Goal: Information Seeking & Learning: Learn about a topic

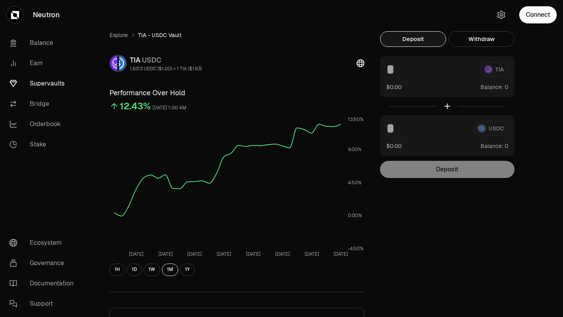
click at [45, 84] on link "Supervaults" at bounding box center [43, 83] width 81 height 20
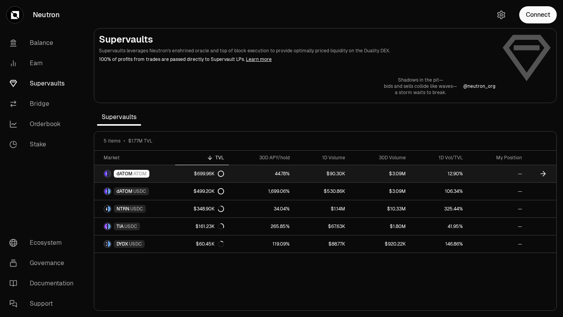
click at [157, 174] on link "dATOM ATOM" at bounding box center [134, 173] width 81 height 17
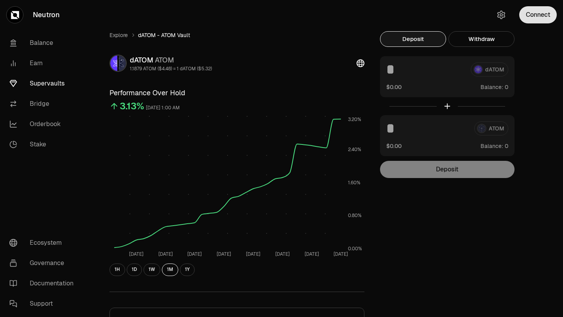
click at [542, 14] on button "Connect" at bounding box center [538, 14] width 38 height 17
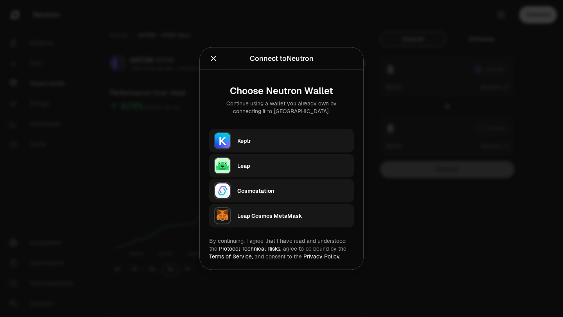
click at [274, 139] on div "Keplr" at bounding box center [293, 141] width 112 height 8
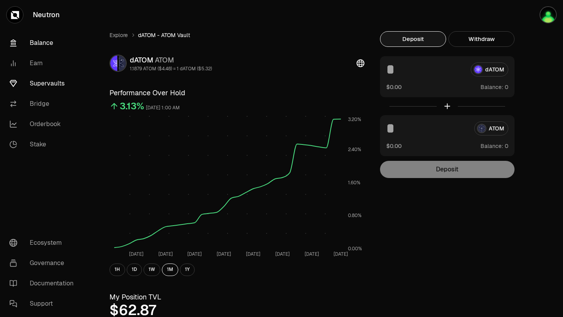
click at [46, 42] on link "Balance" at bounding box center [43, 43] width 81 height 20
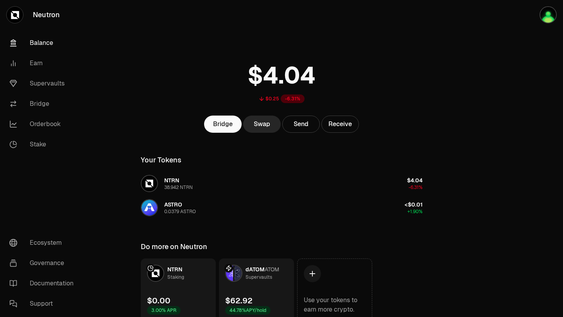
scroll to position [35, 0]
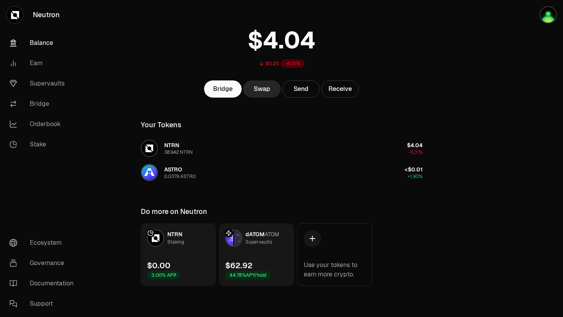
click at [272, 260] on link "dATOM ATOM Supervaults $62.92 44.78% APY/hold" at bounding box center [256, 255] width 75 height 63
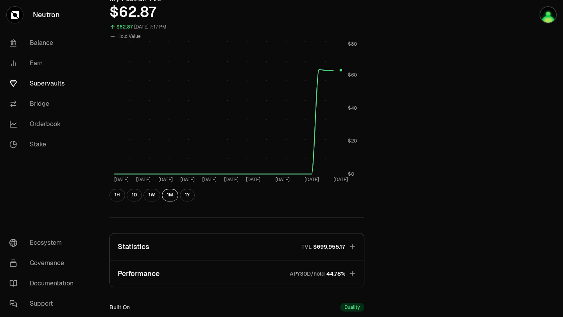
scroll to position [298, 0]
click at [353, 247] on icon "button" at bounding box center [351, 247] width 5 height 5
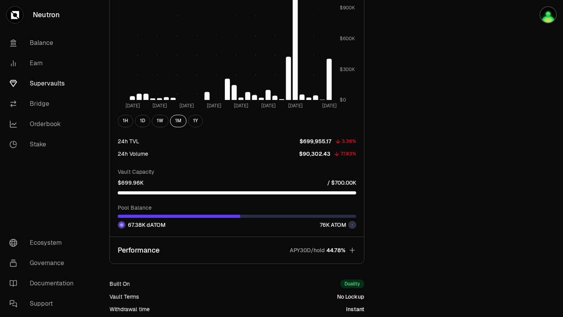
scroll to position [831, 0]
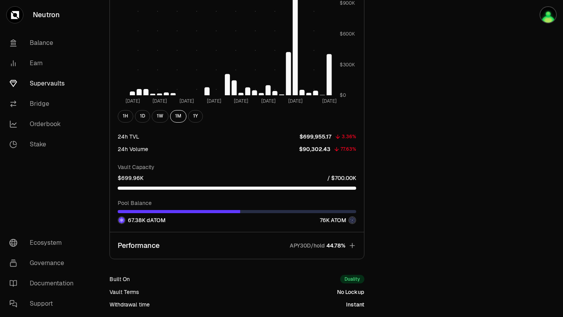
click at [352, 245] on icon "button" at bounding box center [351, 245] width 5 height 5
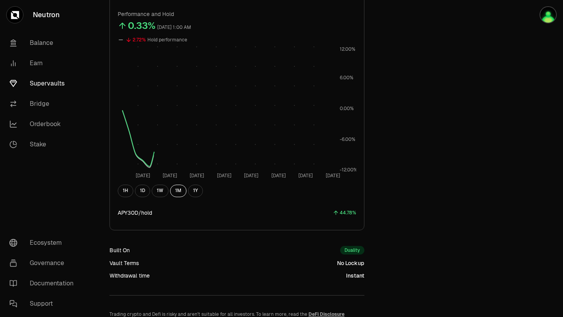
scroll to position [561, 0]
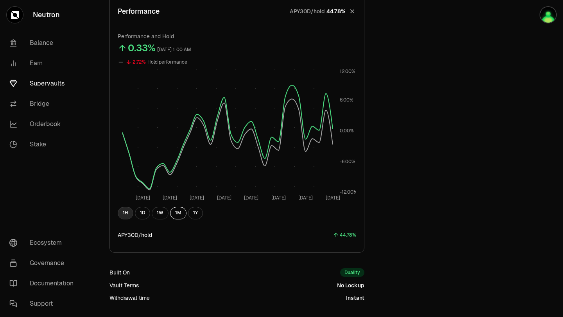
click at [125, 213] on button "1H" at bounding box center [126, 213] width 16 height 13
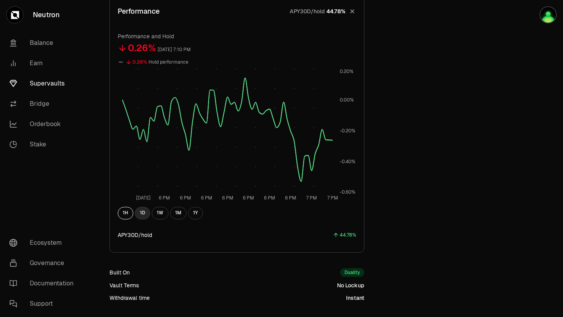
click at [139, 212] on button "1D" at bounding box center [142, 213] width 15 height 13
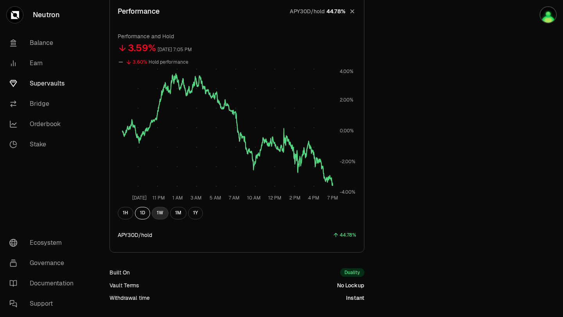
click at [161, 215] on button "1W" at bounding box center [160, 213] width 17 height 13
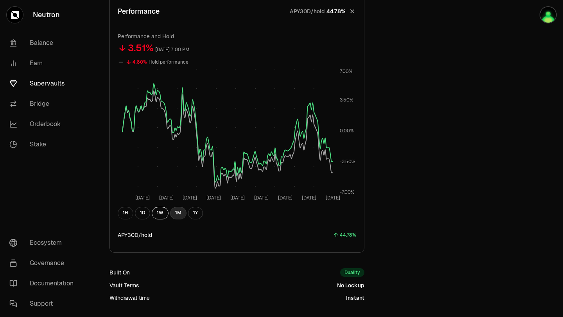
click at [172, 216] on button "1M" at bounding box center [178, 213] width 16 height 13
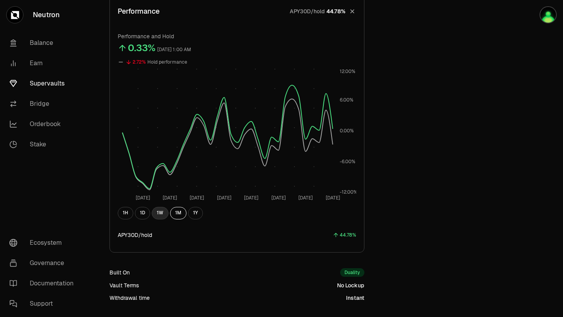
click at [162, 213] on button "1W" at bounding box center [160, 213] width 17 height 13
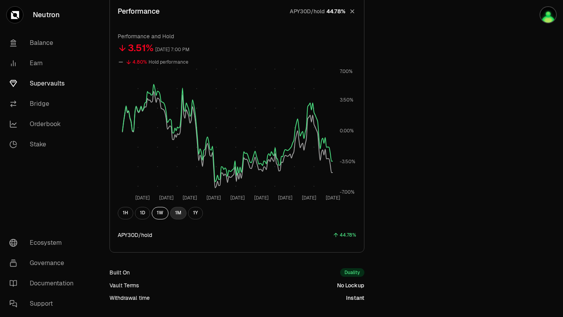
click at [175, 214] on button "1M" at bounding box center [178, 213] width 16 height 13
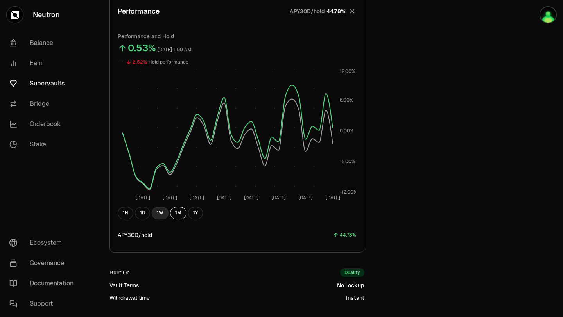
click at [161, 214] on button "1W" at bounding box center [160, 213] width 17 height 13
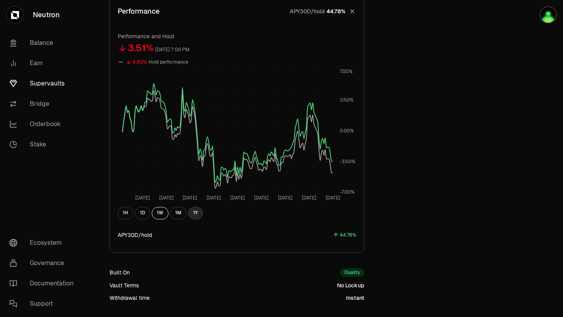
click at [190, 215] on button "1Y" at bounding box center [195, 213] width 15 height 13
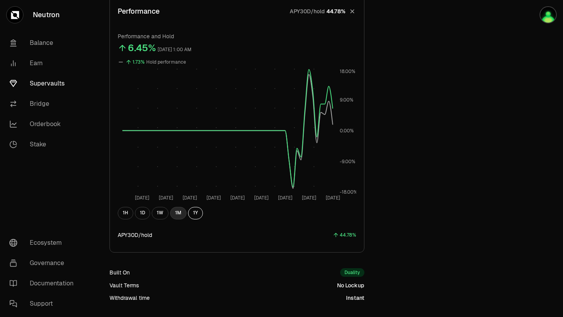
click at [178, 211] on button "1M" at bounding box center [178, 213] width 16 height 13
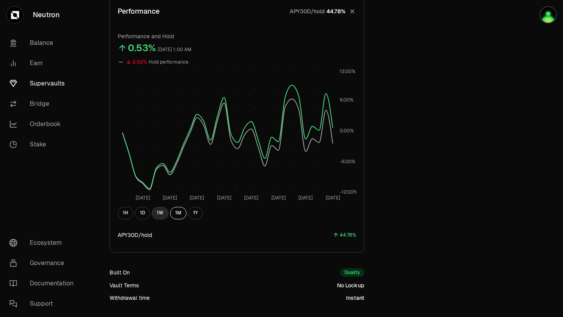
click at [161, 215] on button "1W" at bounding box center [160, 213] width 17 height 13
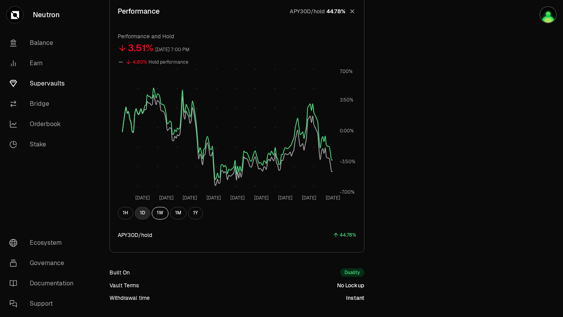
click at [147, 218] on button "1D" at bounding box center [142, 213] width 15 height 13
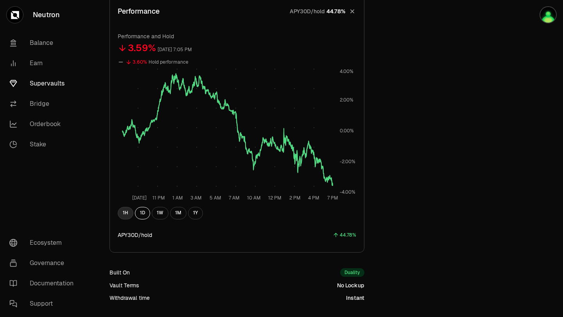
click at [126, 215] on button "1H" at bounding box center [126, 213] width 16 height 13
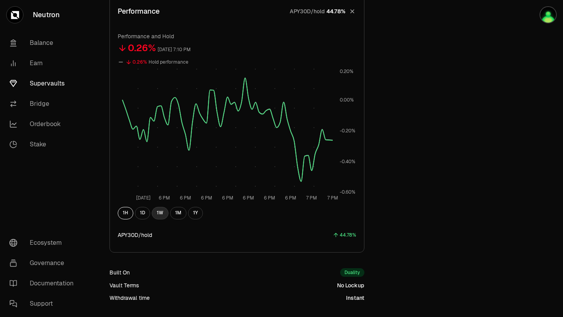
click at [159, 214] on button "1W" at bounding box center [160, 213] width 17 height 13
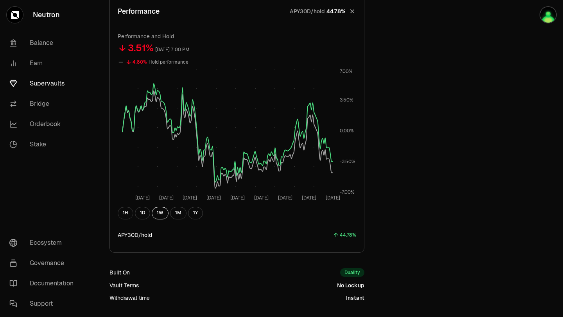
click at [346, 236] on div "44.78%" at bounding box center [348, 235] width 16 height 9
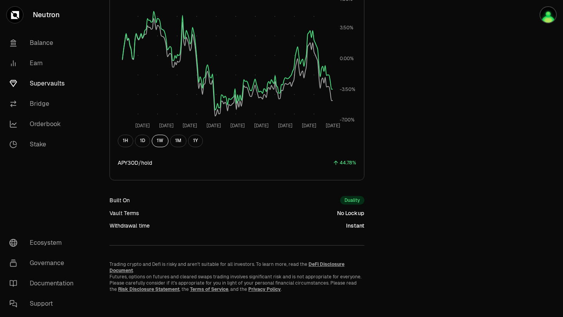
click at [153, 266] on link "Risk Disclosure Statement" at bounding box center [148, 289] width 61 height 6
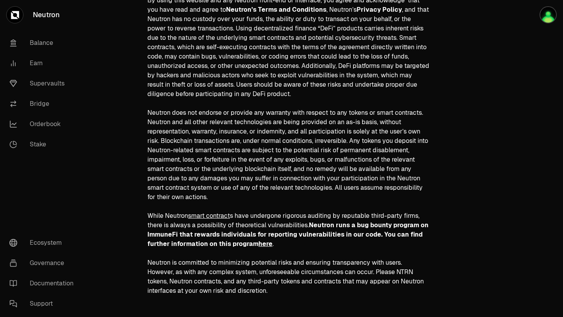
scroll to position [280, 0]
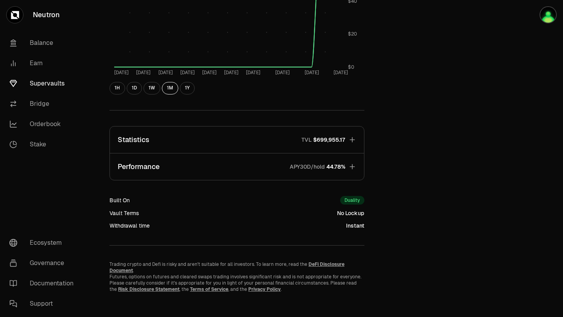
scroll to position [405, 0]
click at [315, 263] on link "DeFi Disclosure Document" at bounding box center [226, 268] width 235 height 13
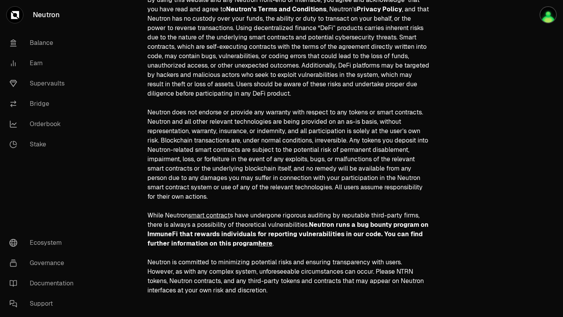
scroll to position [279, 0]
click at [43, 266] on link "Documentation" at bounding box center [43, 284] width 81 height 20
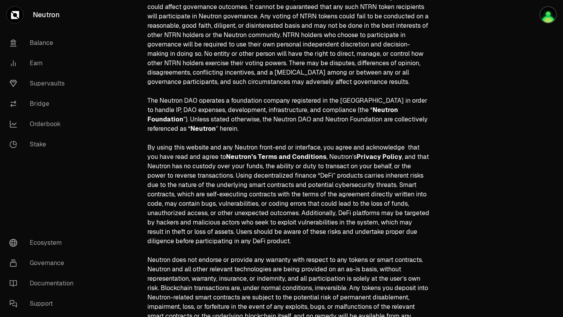
scroll to position [0, 0]
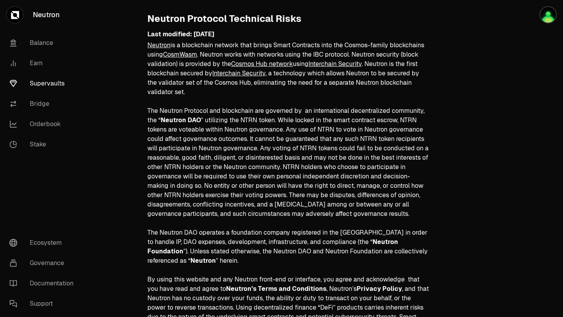
click at [43, 82] on link "Supervaults" at bounding box center [43, 83] width 81 height 20
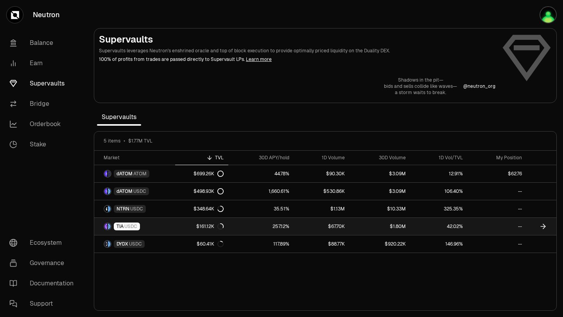
click at [541, 227] on icon at bounding box center [542, 227] width 5 height 0
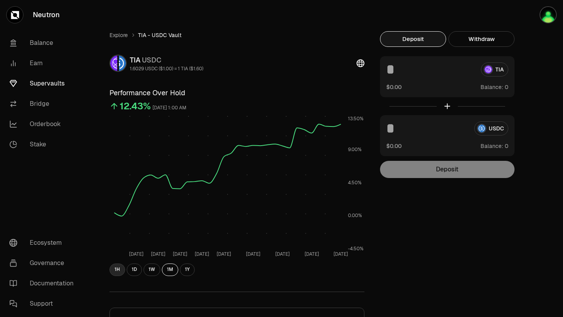
click at [119, 266] on button "1H" at bounding box center [117, 270] width 16 height 13
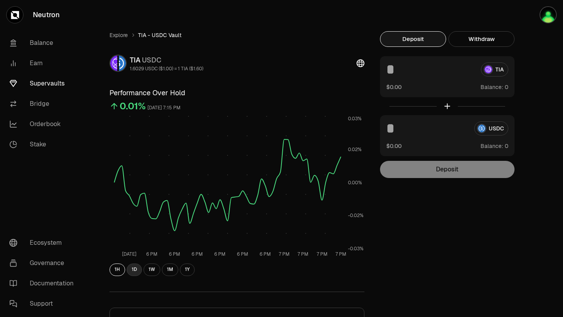
click at [133, 266] on button "1D" at bounding box center [134, 270] width 15 height 13
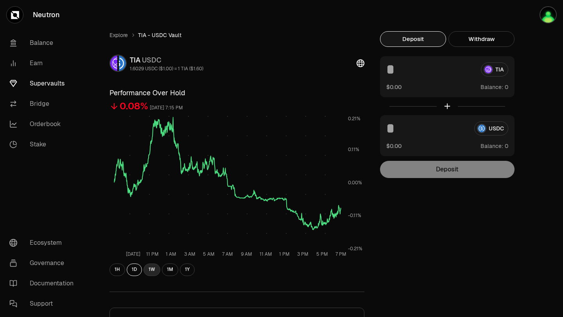
click at [152, 266] on button "1W" at bounding box center [151, 270] width 17 height 13
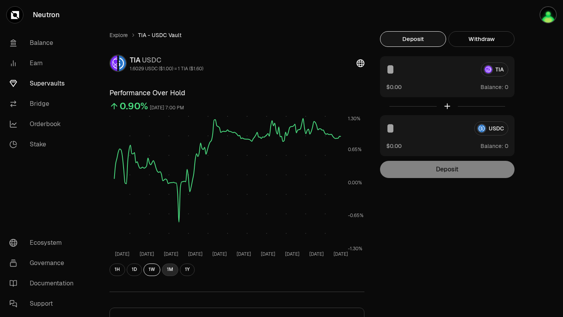
click at [166, 266] on button "1M" at bounding box center [170, 270] width 16 height 13
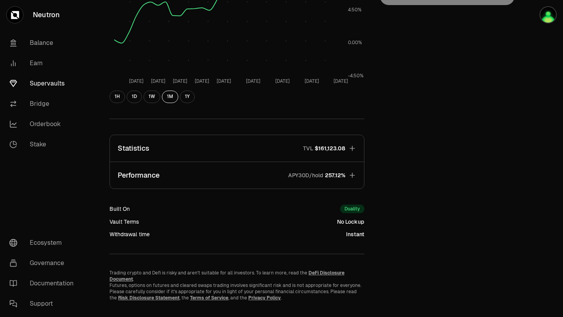
scroll to position [174, 0]
click at [353, 146] on icon "button" at bounding box center [352, 148] width 8 height 8
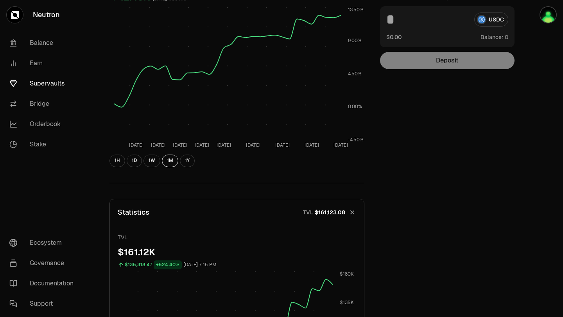
scroll to position [0, 0]
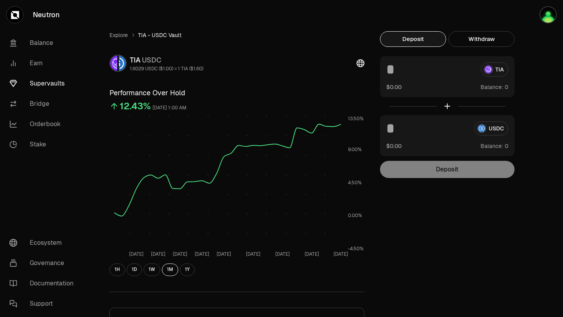
click at [51, 84] on link "Supervaults" at bounding box center [43, 83] width 81 height 20
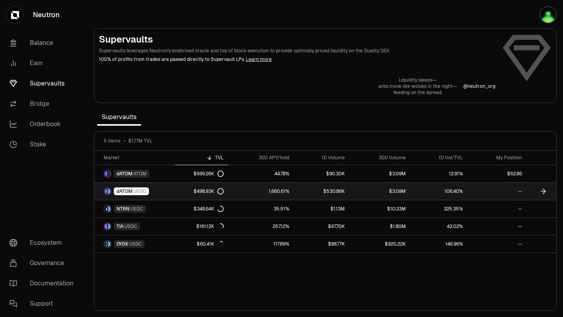
click at [542, 193] on icon at bounding box center [543, 192] width 8 height 8
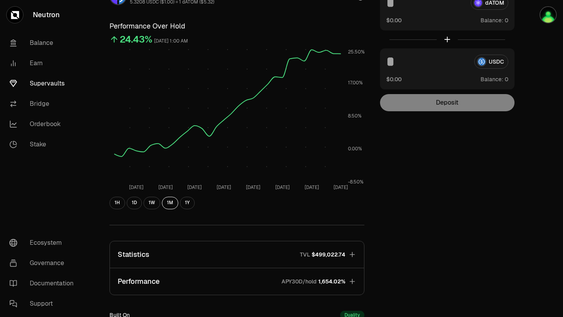
scroll to position [80, 0]
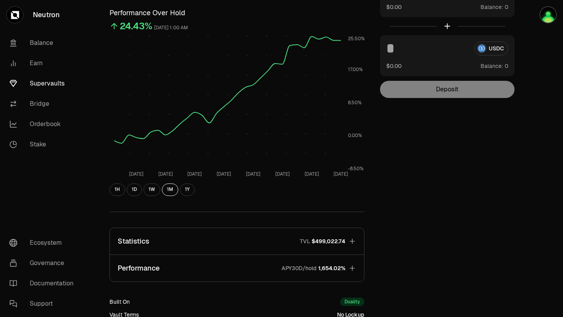
click at [353, 266] on icon "button" at bounding box center [352, 269] width 8 height 8
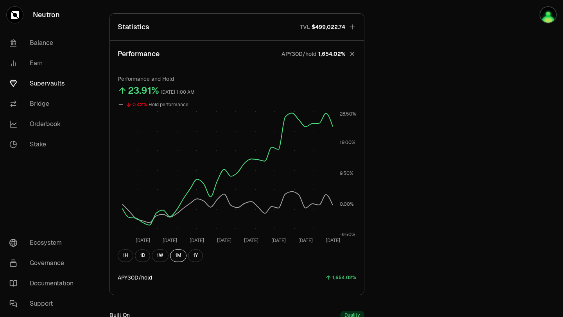
scroll to position [294, 0]
click at [128, 259] on button "1H" at bounding box center [126, 256] width 16 height 13
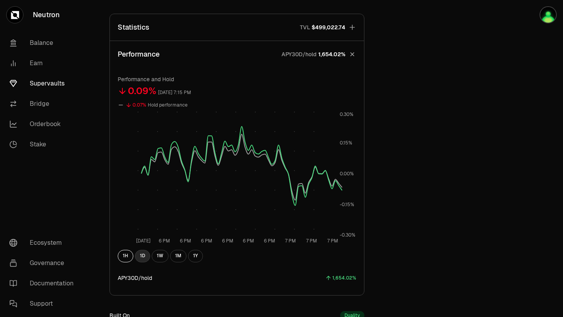
click at [140, 257] on button "1D" at bounding box center [142, 256] width 15 height 13
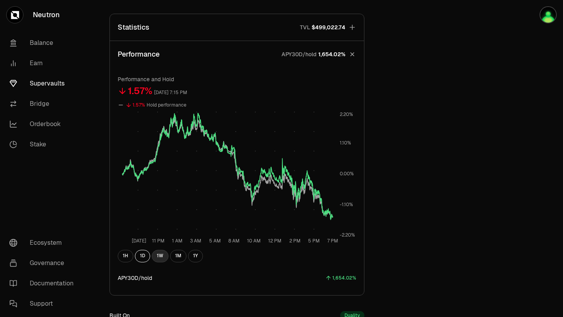
click at [159, 254] on button "1W" at bounding box center [160, 256] width 17 height 13
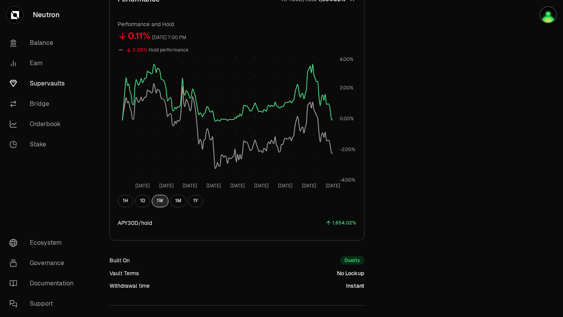
scroll to position [348, 0]
click at [175, 204] on button "1M" at bounding box center [178, 202] width 16 height 13
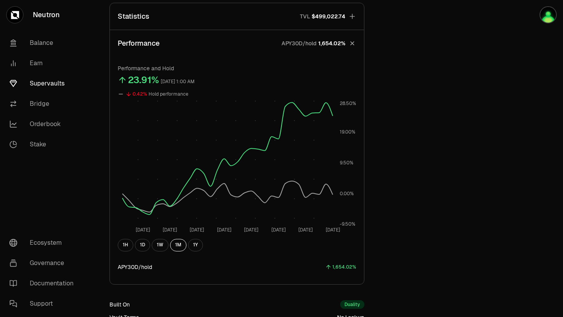
scroll to position [304, 0]
click at [54, 84] on link "Supervaults" at bounding box center [43, 83] width 81 height 20
